Goal: Task Accomplishment & Management: Manage account settings

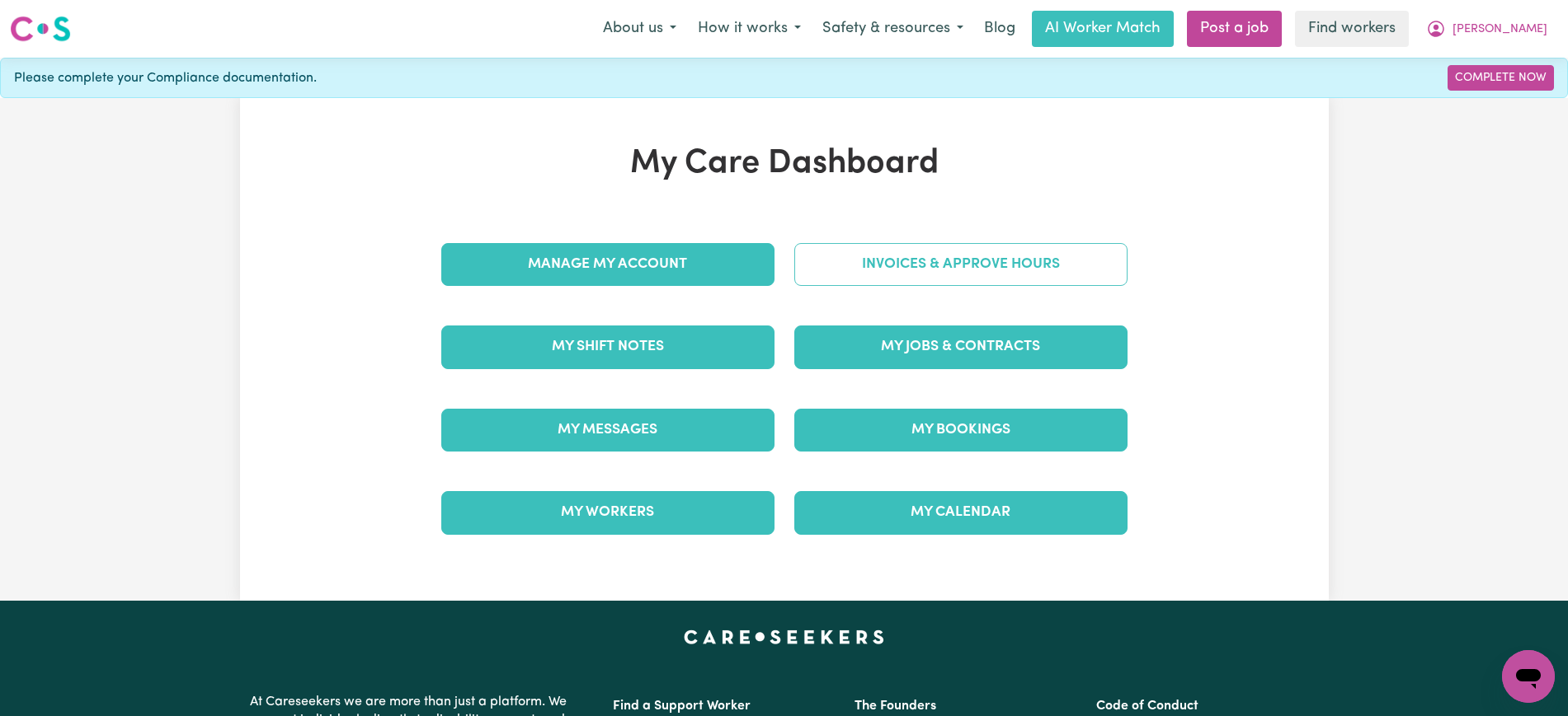
click at [823, 264] on link "Invoices & Approve Hours" at bounding box center [961, 265] width 333 height 43
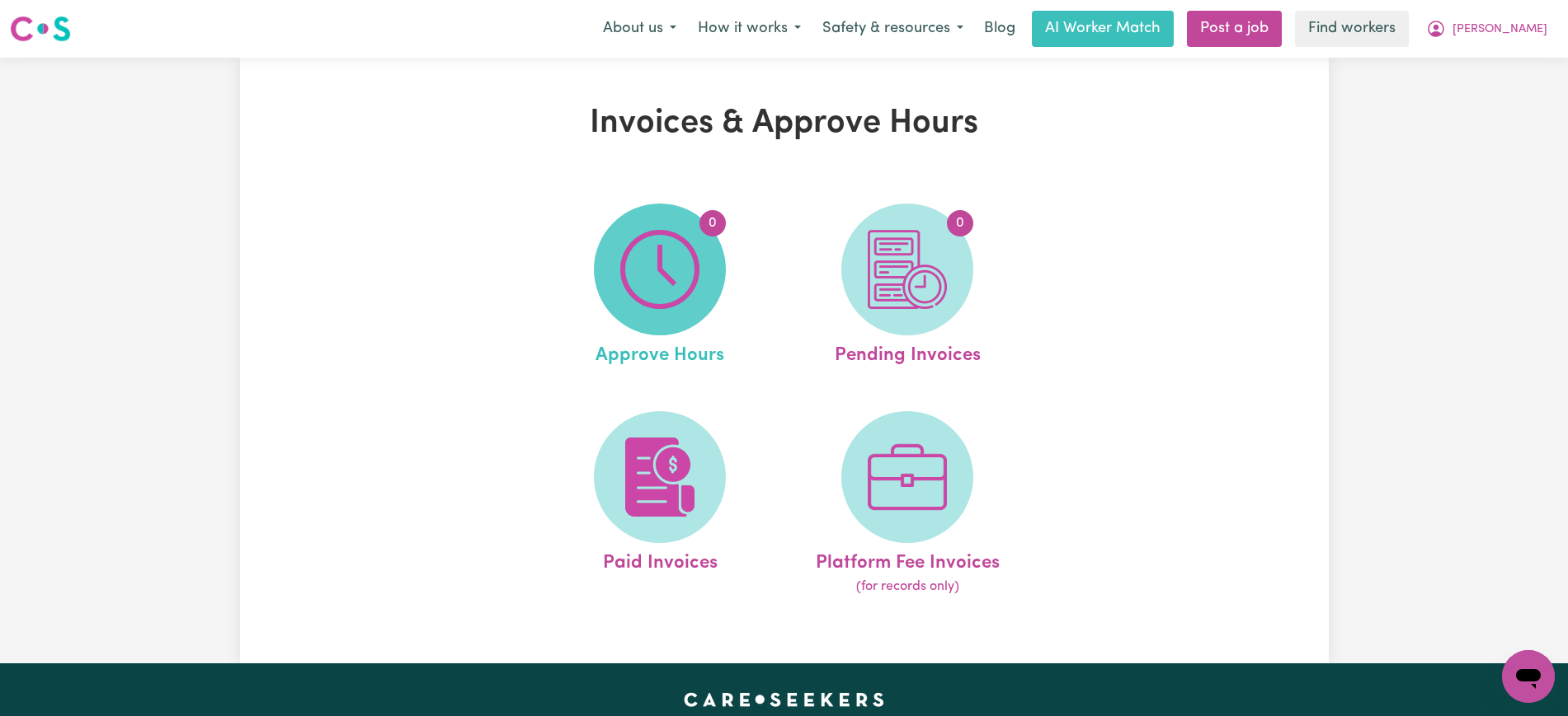
click at [713, 264] on span "0" at bounding box center [660, 269] width 132 height 131
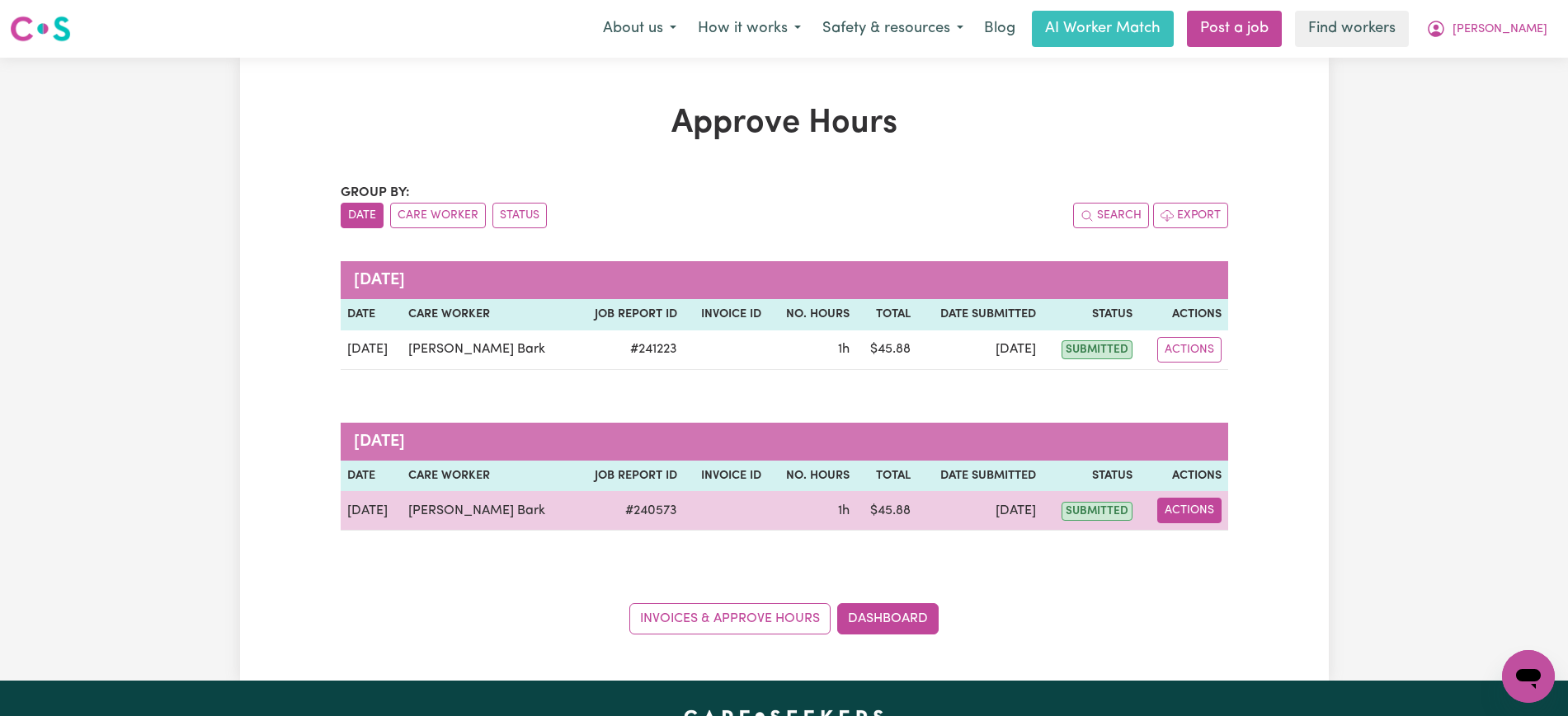
click at [1172, 504] on button "Actions" at bounding box center [1189, 511] width 64 height 26
click at [1188, 545] on link "View Job Report" at bounding box center [1234, 549] width 141 height 33
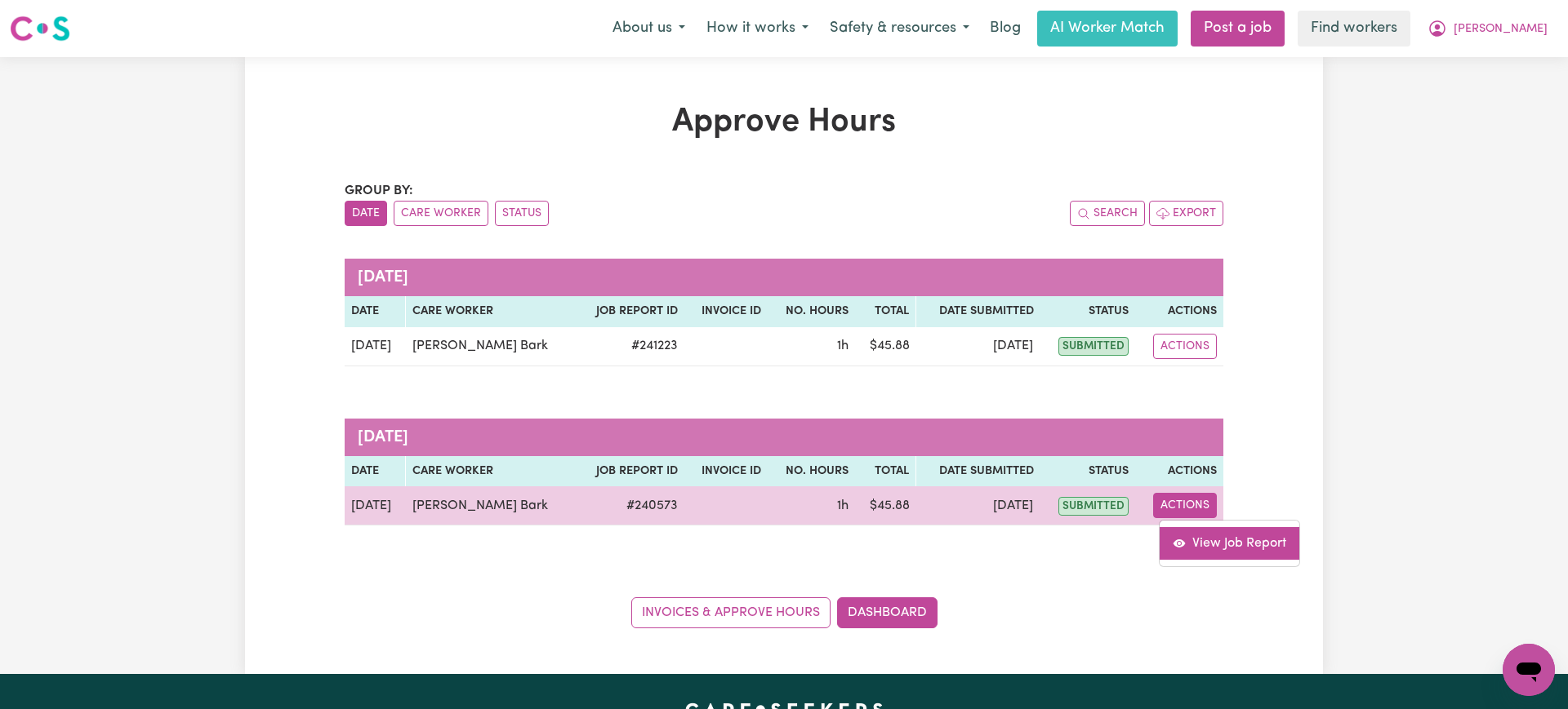
select select "pm"
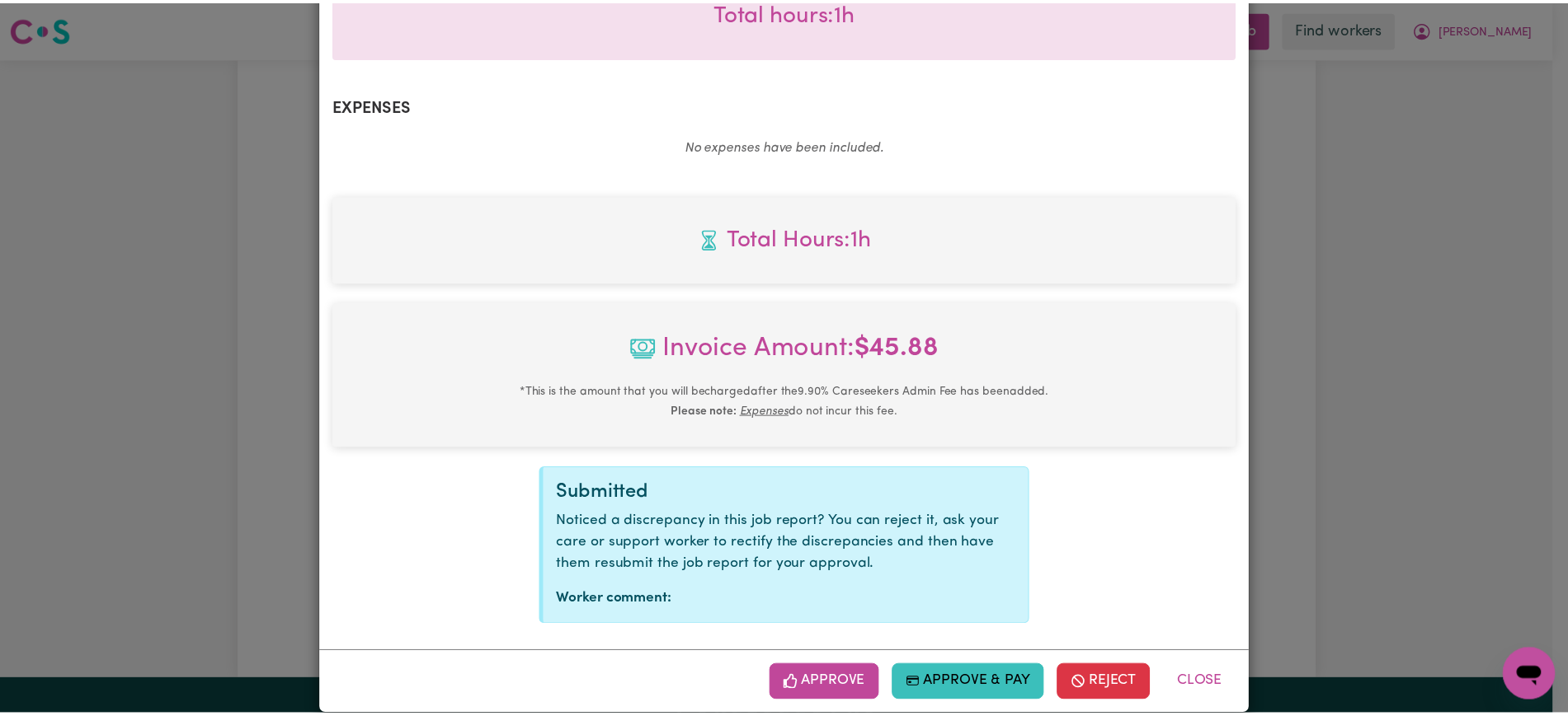
scroll to position [555, 0]
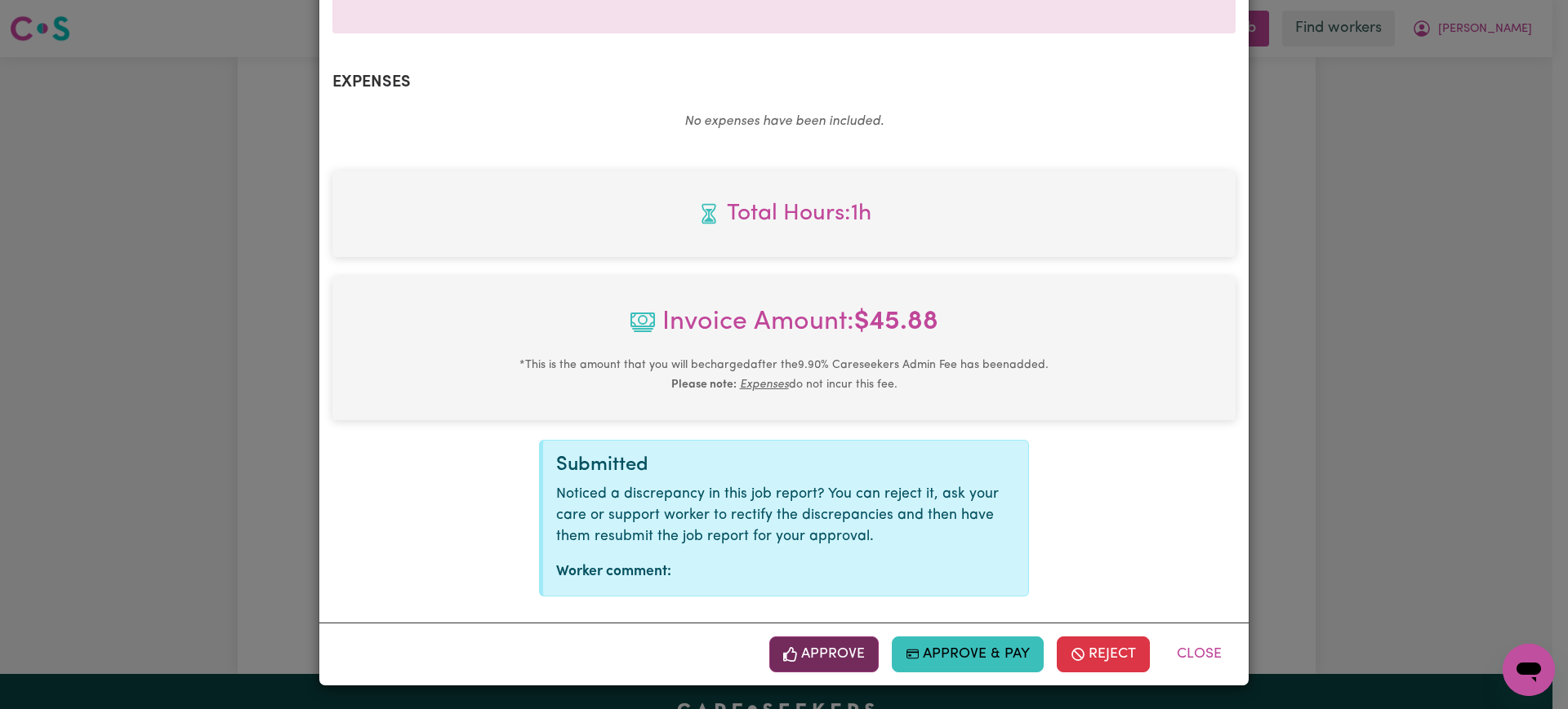
click at [817, 651] on button "Approve" at bounding box center [824, 654] width 109 height 36
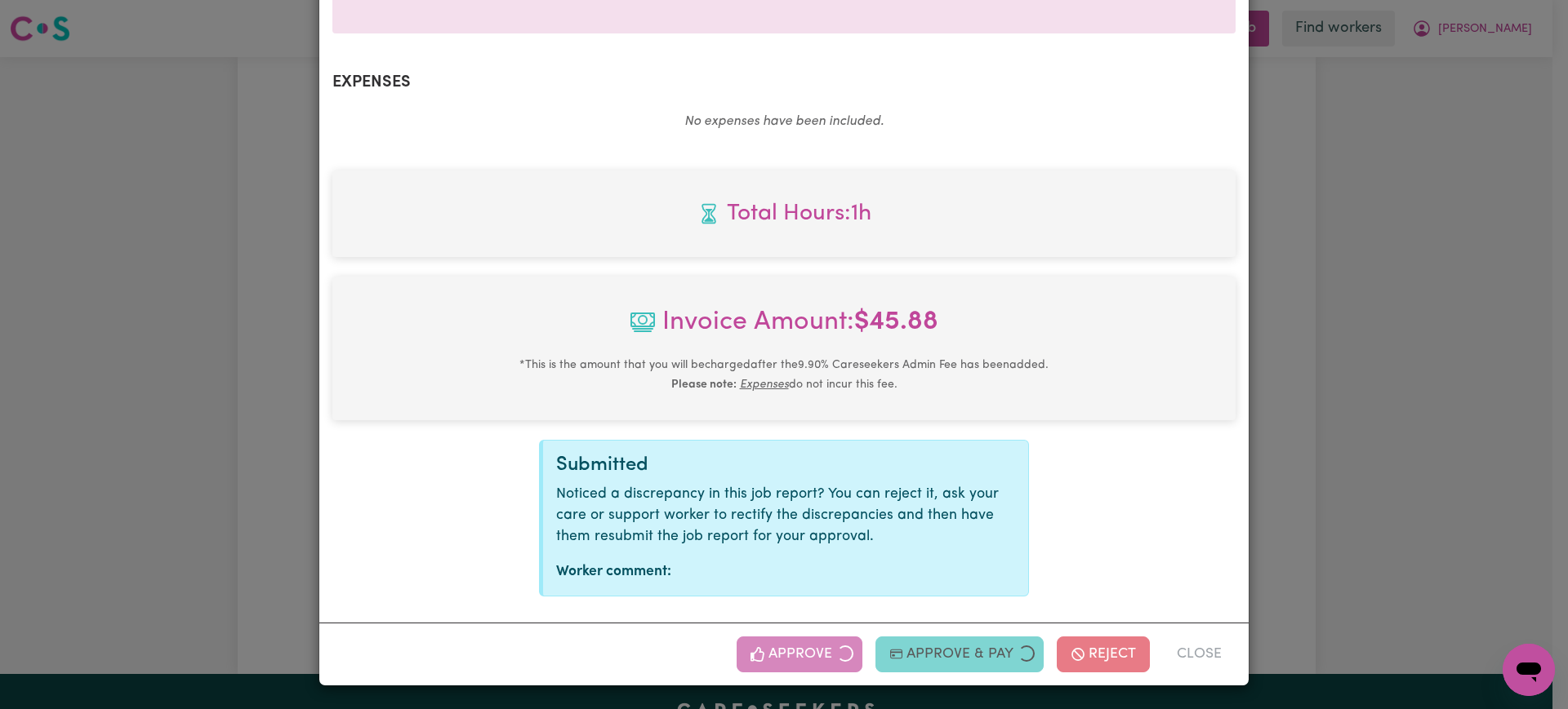
click at [1424, 360] on div "Job Report # 240573 - [PERSON_NAME] Summary Job report # 240573 Client name: [P…" at bounding box center [784, 354] width 1568 height 709
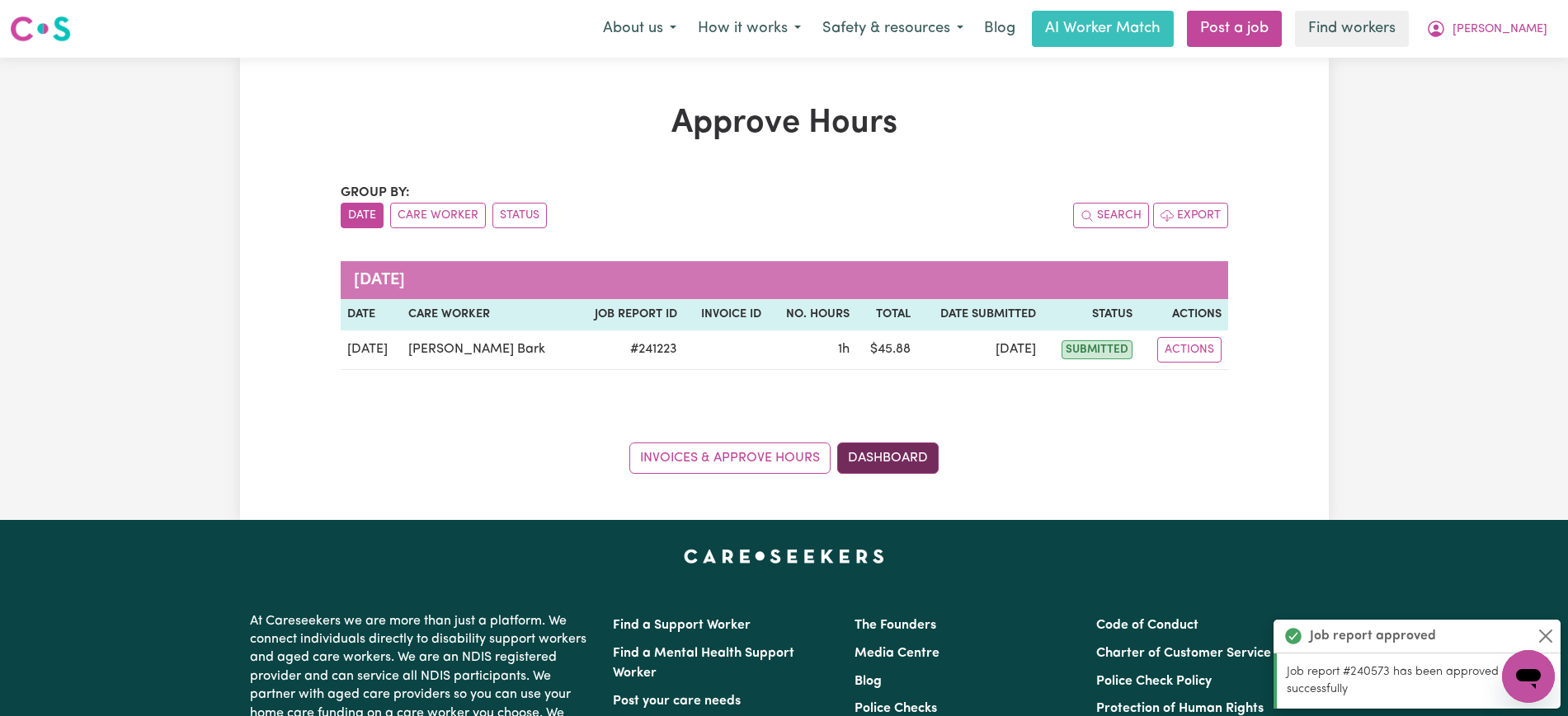
click at [873, 465] on link "Dashboard" at bounding box center [888, 457] width 101 height 31
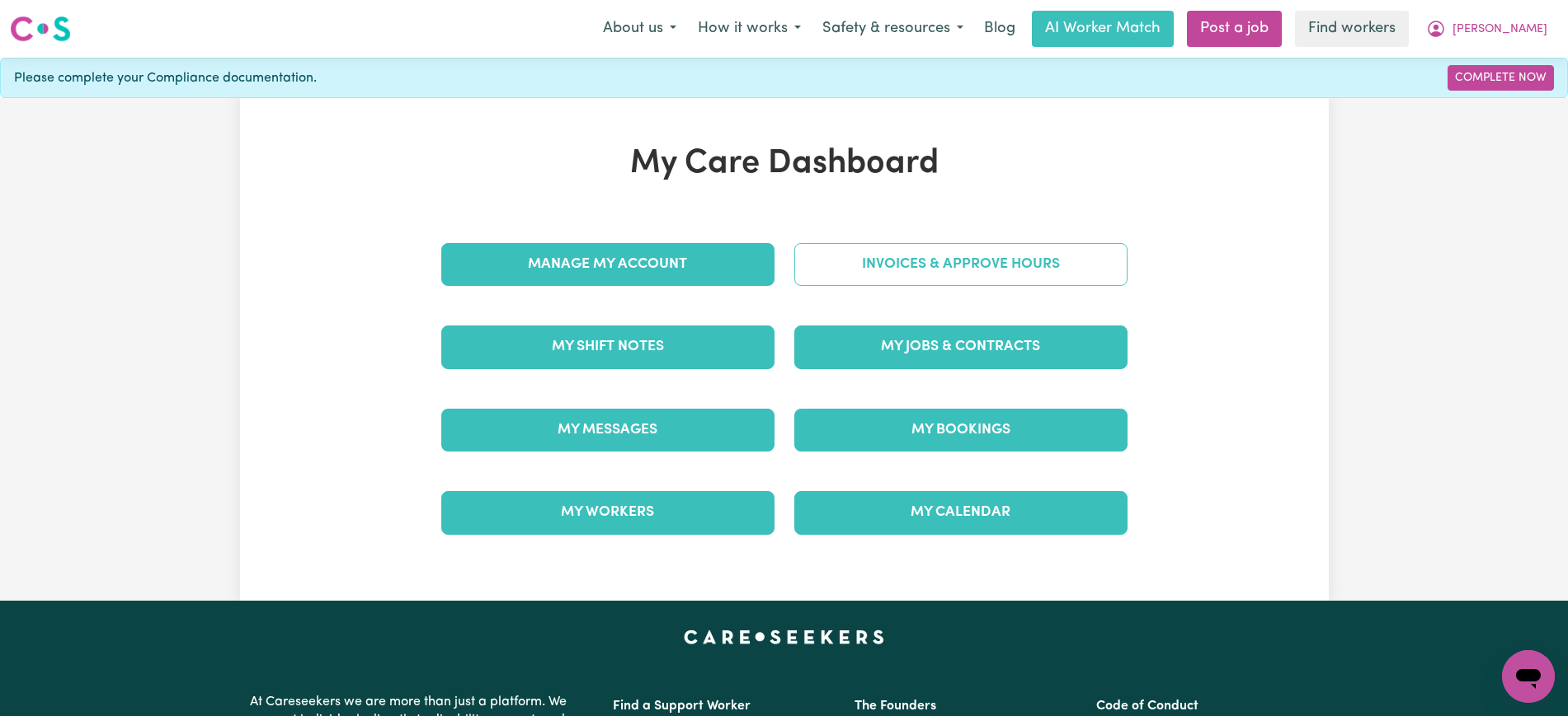
click at [966, 261] on link "Invoices & Approve Hours" at bounding box center [961, 265] width 333 height 43
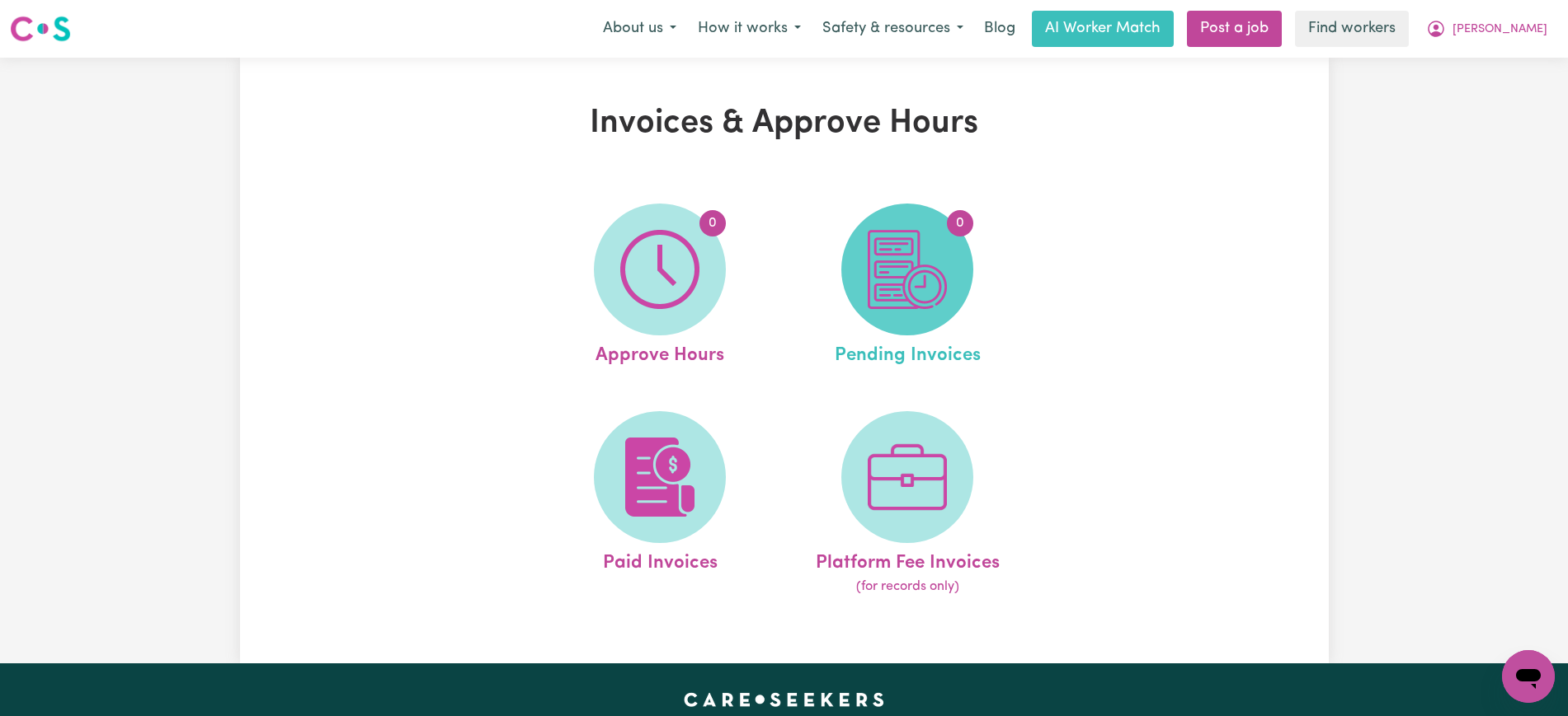
click at [902, 269] on img at bounding box center [907, 269] width 79 height 79
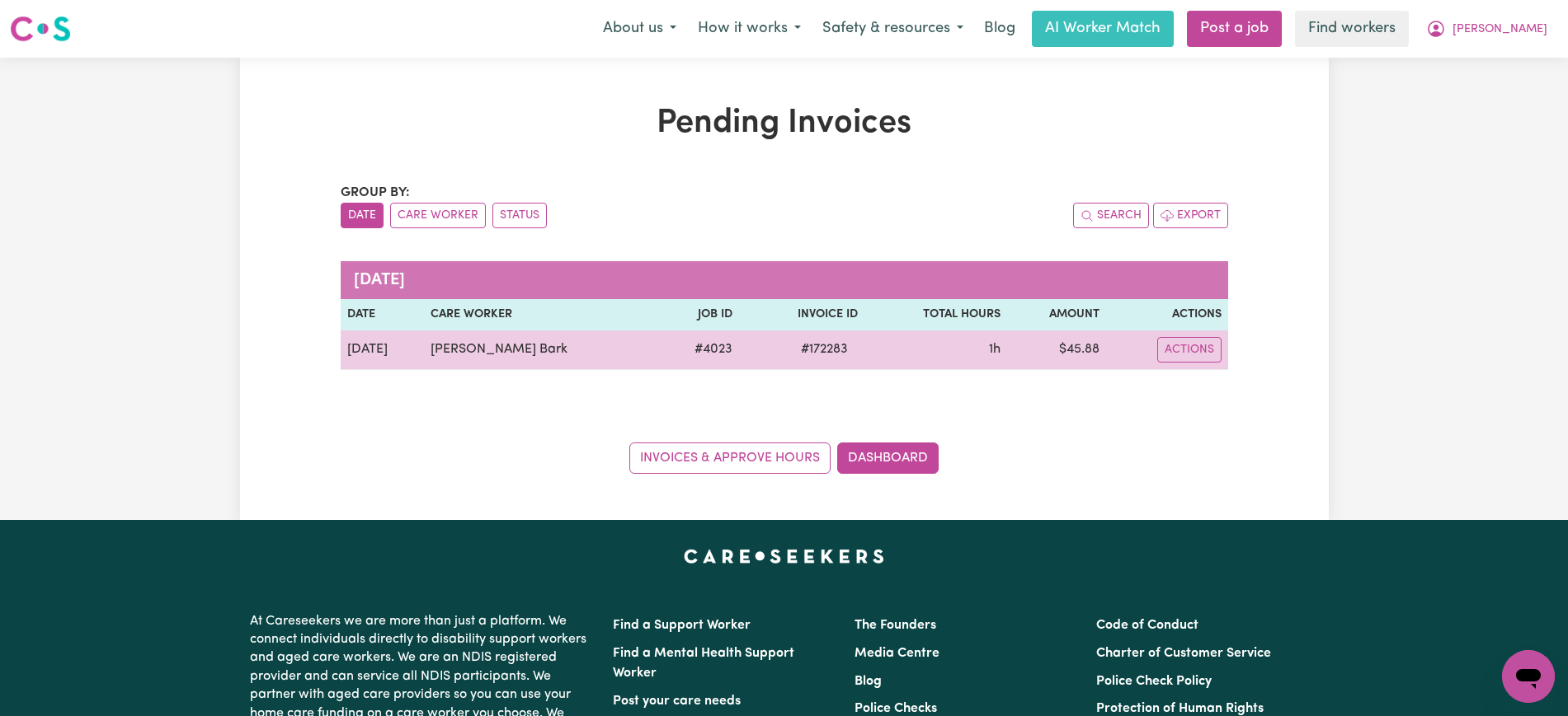
click at [798, 350] on span "# 172283" at bounding box center [824, 349] width 67 height 20
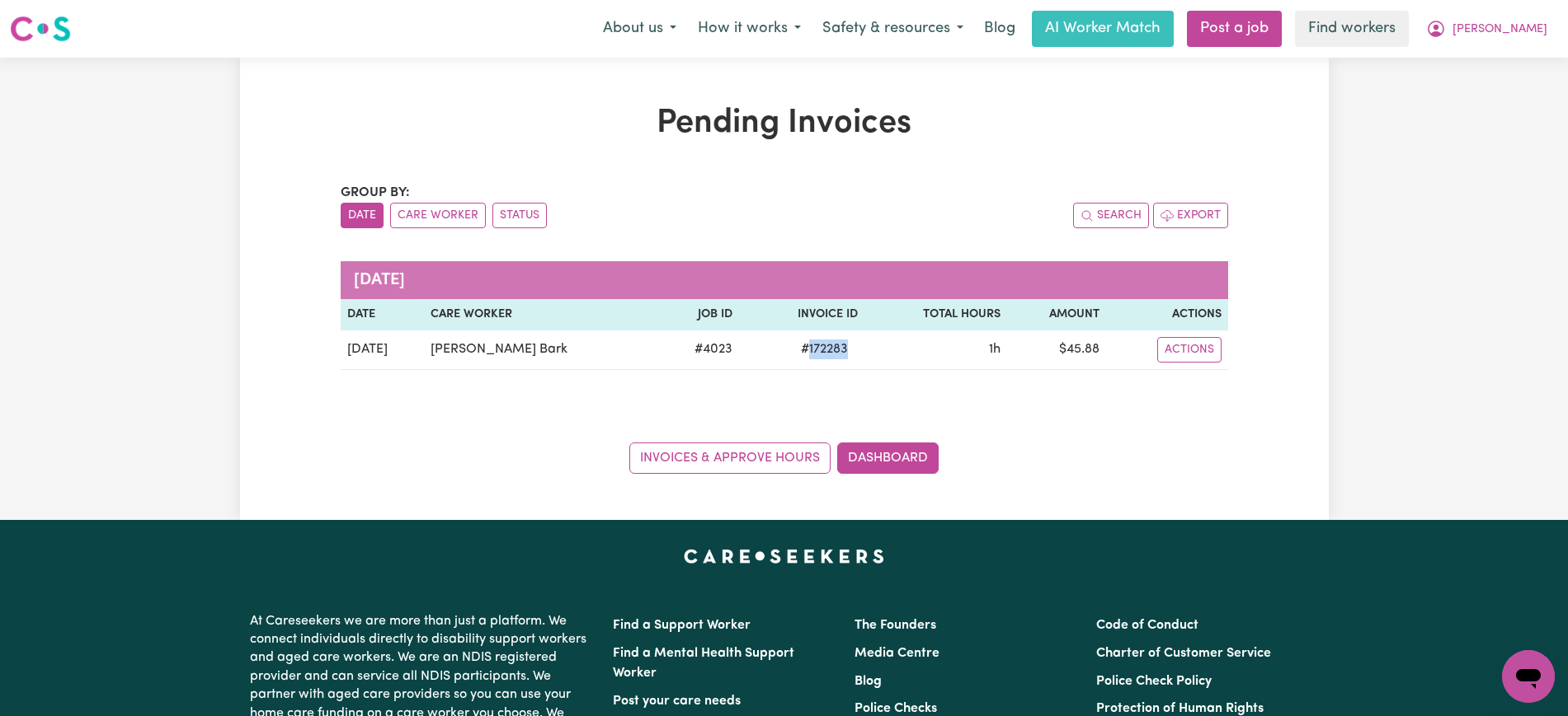
copy span "172283"
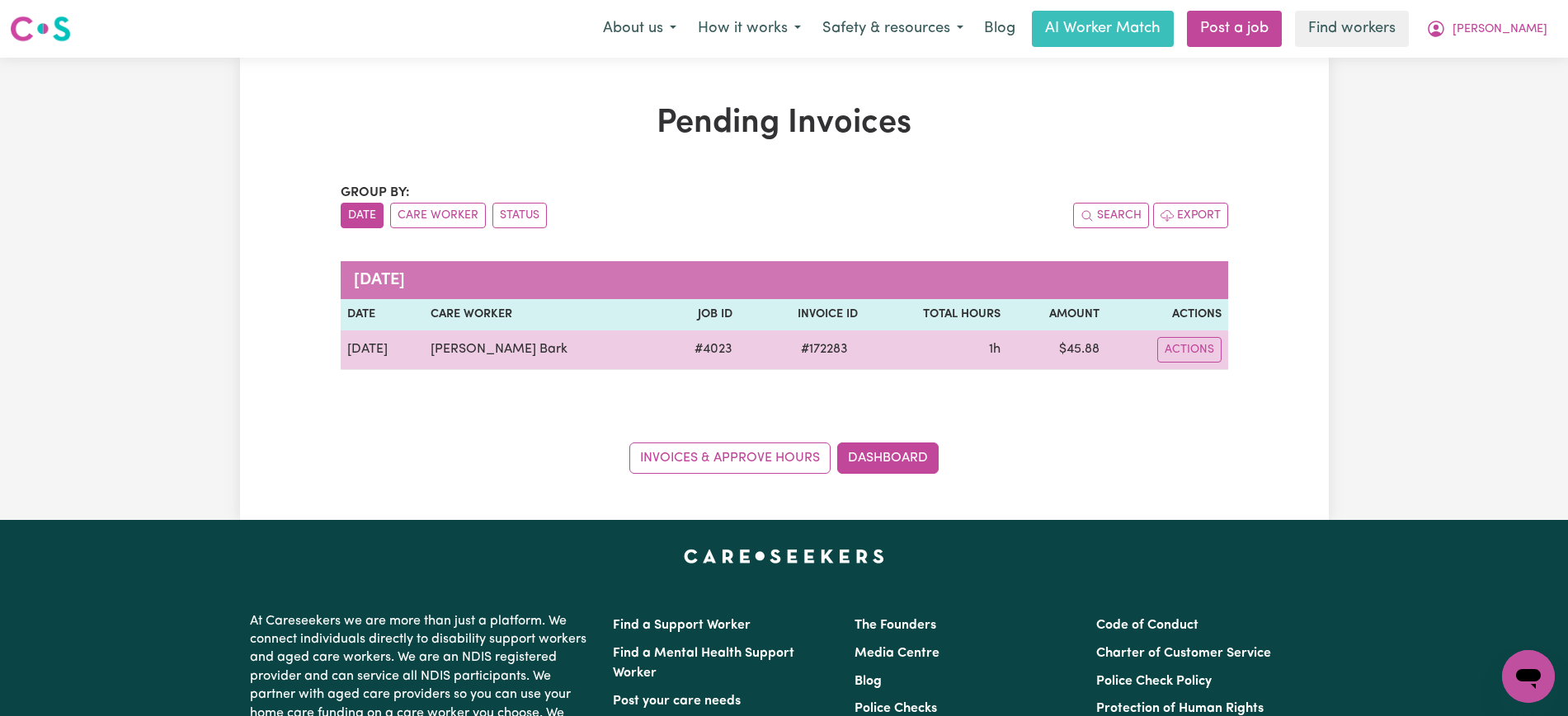
click at [1077, 347] on td "$ 45.88" at bounding box center [1057, 350] width 100 height 40
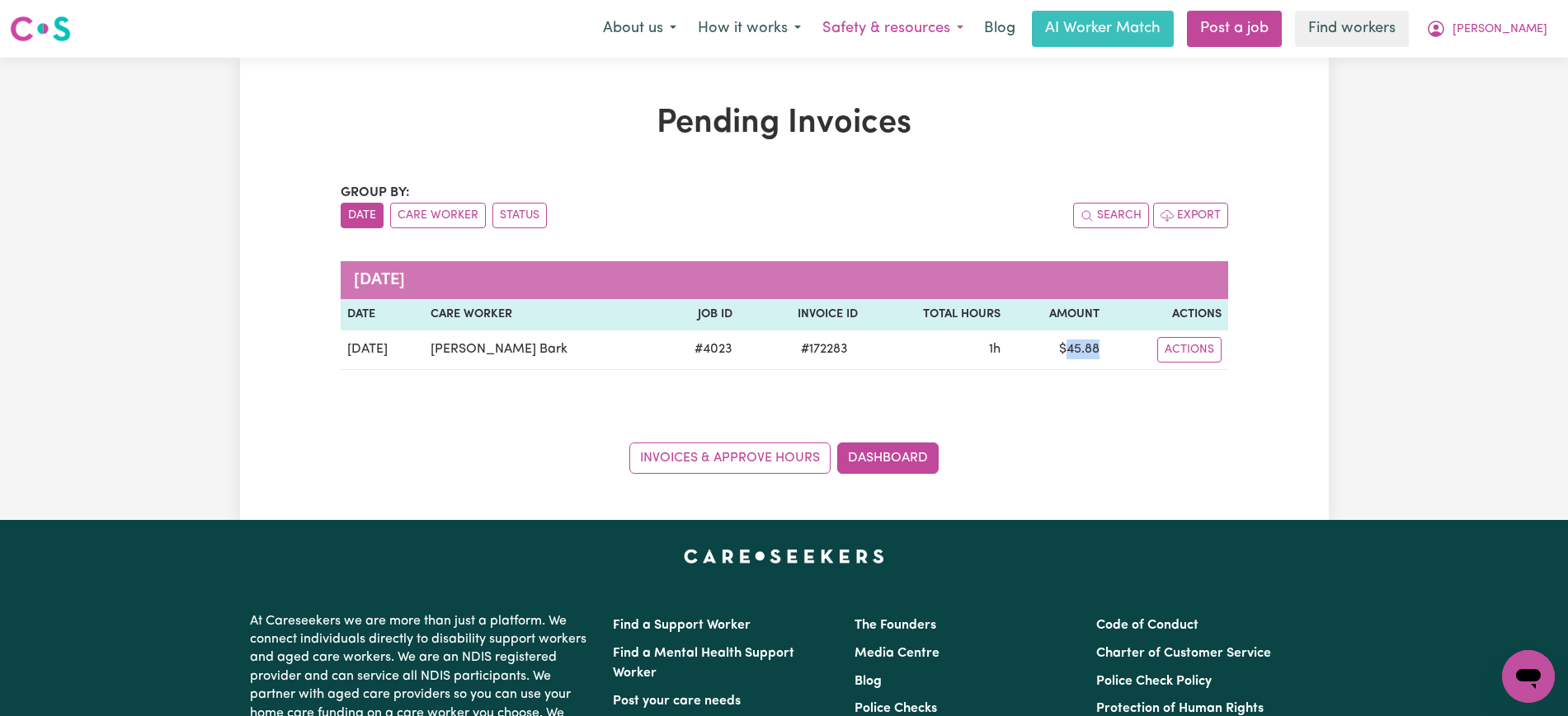
copy td "45.88"
click at [1508, 36] on button "[PERSON_NAME]" at bounding box center [1487, 28] width 143 height 35
click at [1473, 96] on link "Logout" at bounding box center [1492, 94] width 131 height 31
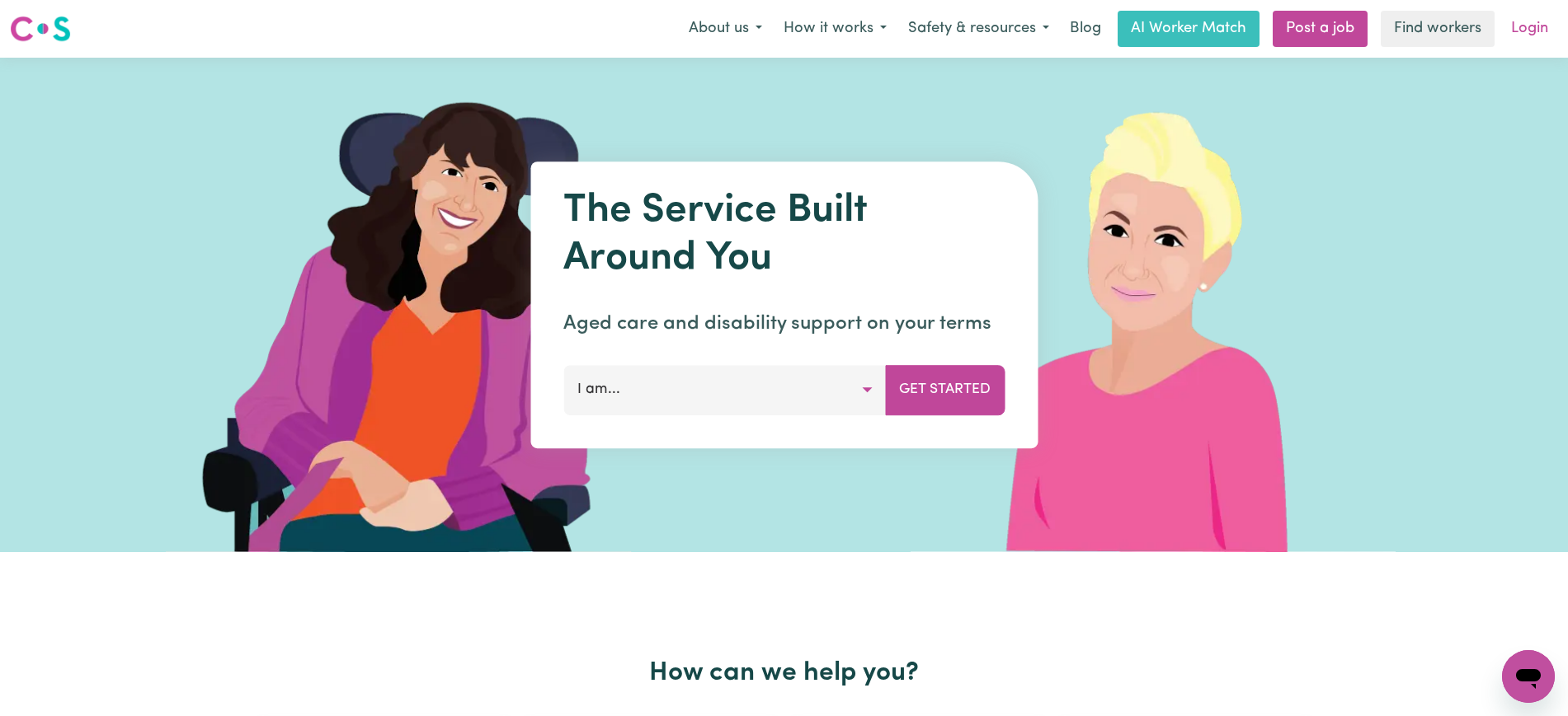
click at [1541, 22] on link "Login" at bounding box center [1530, 28] width 57 height 36
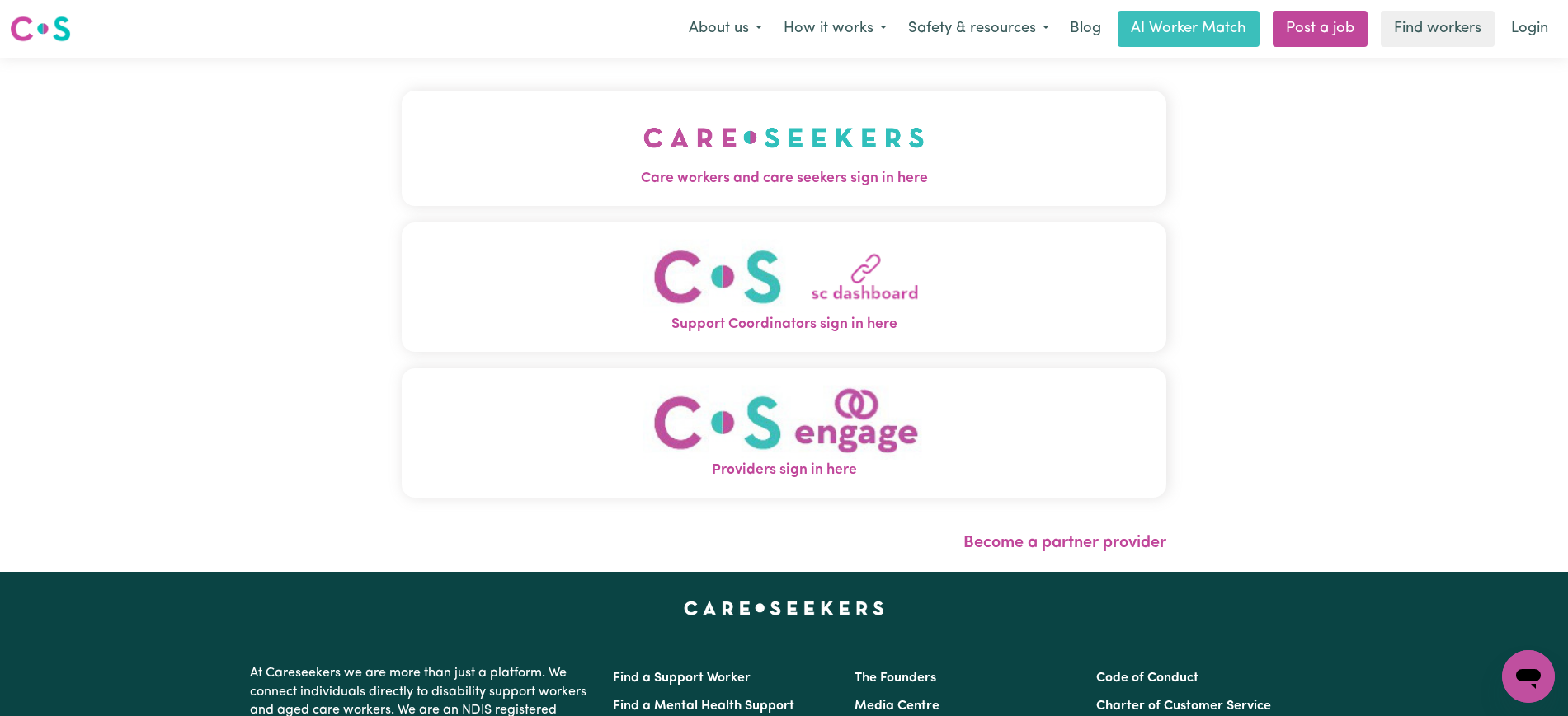
click at [665, 183] on span "Care workers and care seekers sign in here" at bounding box center [784, 179] width 764 height 21
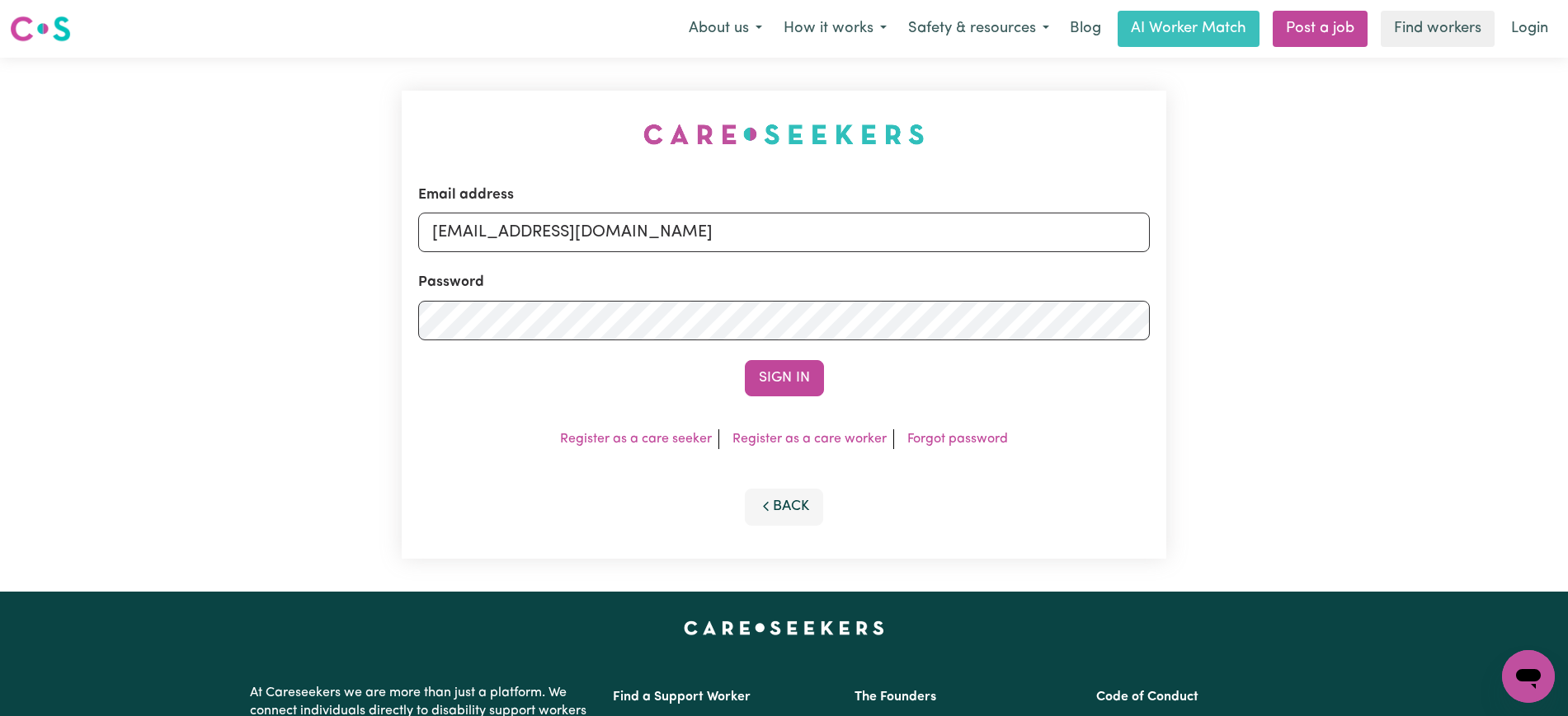
click at [492, 120] on div "Email address [EMAIL_ADDRESS][DOMAIN_NAME] Password Sign In Register as a care …" at bounding box center [784, 324] width 785 height 534
drag, startPoint x: 516, startPoint y: 233, endPoint x: 1452, endPoint y: 307, distance: 938.9
click at [1452, 307] on div "Email address [EMAIL_ADDRESS][DOMAIN_NAME] Password Sign In Register as a care …" at bounding box center [784, 324] width 1568 height 534
type input "[EMAIL_ADDRESS][DOMAIN_NAME]"
click at [745, 361] on button "Sign In" at bounding box center [784, 378] width 79 height 36
